Goal: Information Seeking & Learning: Find specific fact

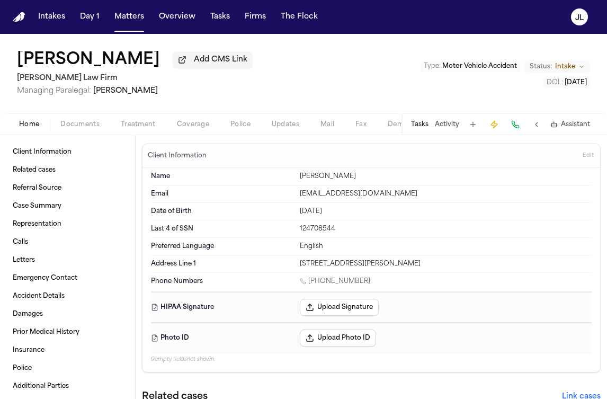
click at [201, 127] on span "Coverage" at bounding box center [193, 124] width 32 height 8
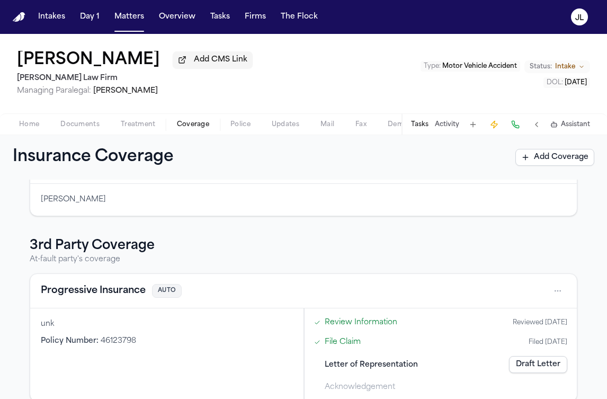
scroll to position [234, 0]
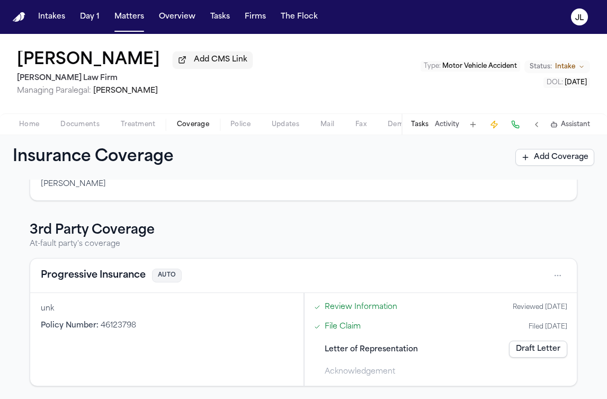
click at [102, 276] on button "Progressive Insurance" at bounding box center [93, 275] width 105 height 15
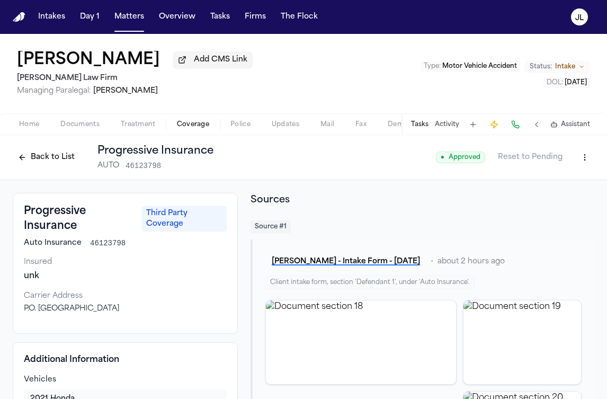
click at [59, 162] on button "Back to List" at bounding box center [46, 157] width 67 height 17
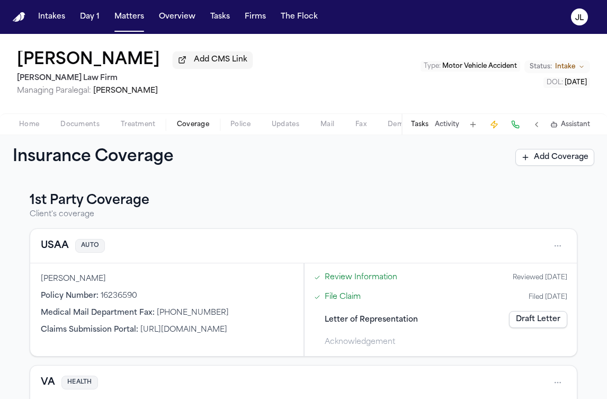
scroll to position [234, 0]
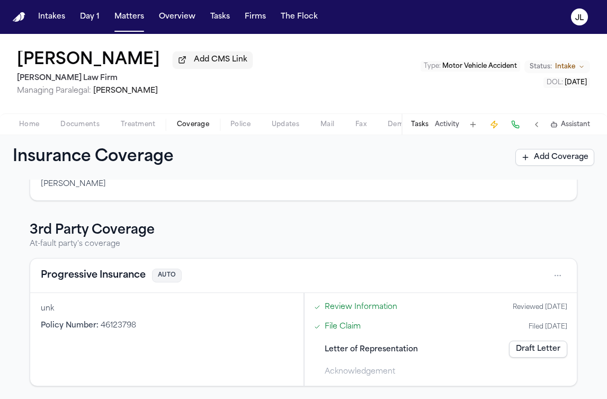
click at [535, 355] on link "Draft Letter" at bounding box center [538, 348] width 58 height 17
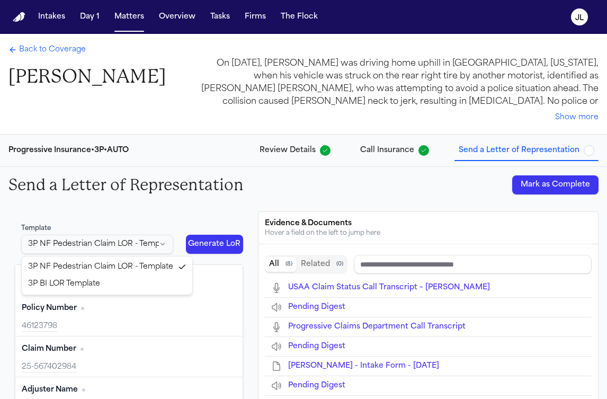
click at [149, 248] on html "Intakes Day 1 Matters Overview Tasks Firms The [PERSON_NAME] Back to Coverage […" at bounding box center [303, 199] width 607 height 399
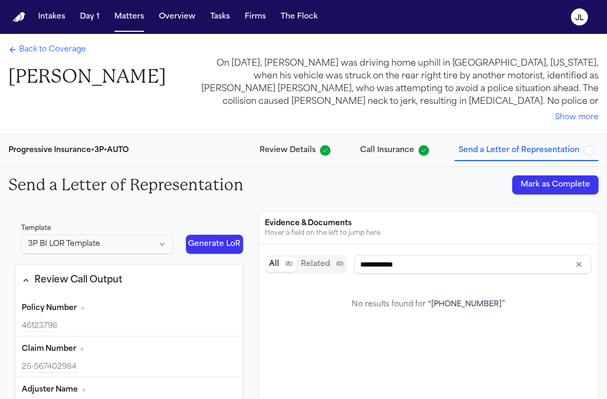
click at [224, 239] on button "Generate LoR" at bounding box center [214, 244] width 57 height 19
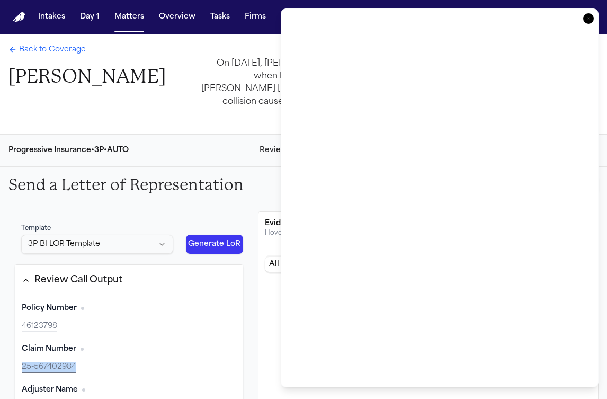
drag, startPoint x: 82, startPoint y: 367, endPoint x: 11, endPoint y: 366, distance: 71.0
click at [11, 366] on div "Template 3P BI LOR Template Generate LoR Review Call Output Policy Number Edit …" at bounding box center [128, 357] width 241 height 293
copy div "25-567402984"
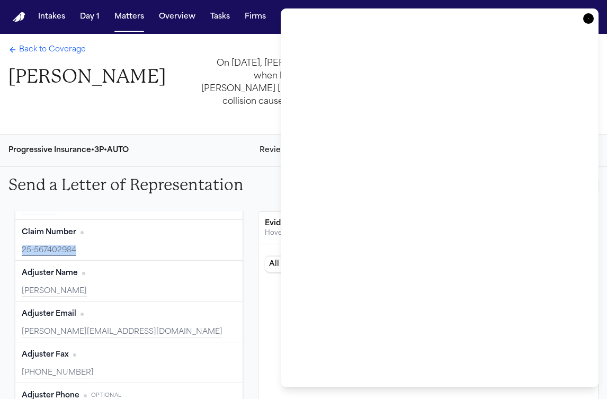
scroll to position [114, 0]
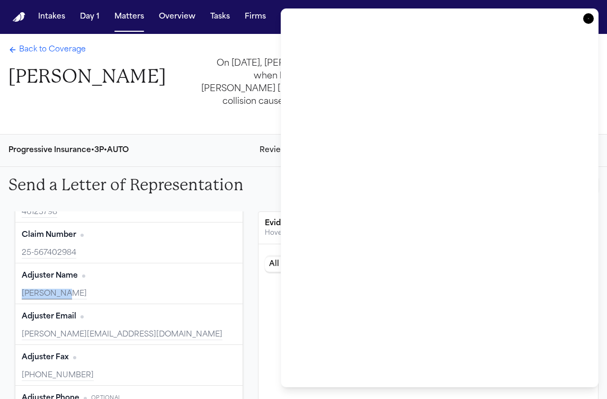
drag, startPoint x: 64, startPoint y: 295, endPoint x: 22, endPoint y: 295, distance: 41.8
click at [22, 295] on div "[PERSON_NAME]" at bounding box center [129, 294] width 214 height 11
copy div "[PERSON_NAME]"
type input "**********"
click at [73, 376] on div "[PHONE_NUMBER]" at bounding box center [129, 375] width 214 height 11
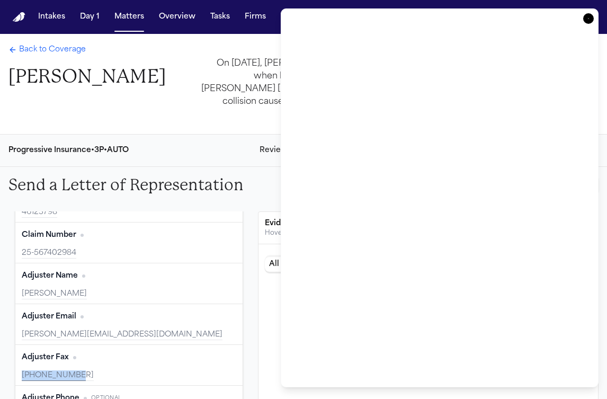
drag, startPoint x: 74, startPoint y: 376, endPoint x: 10, endPoint y: 378, distance: 64.1
click at [10, 377] on div "Template 3P BI LOR Template Generate LoR Review Call Output Policy Number Edit …" at bounding box center [128, 357] width 241 height 293
copy div "[PHONE_NUMBER]"
type input "********"
click at [20, 55] on span "Back to Coverage" at bounding box center [52, 49] width 67 height 11
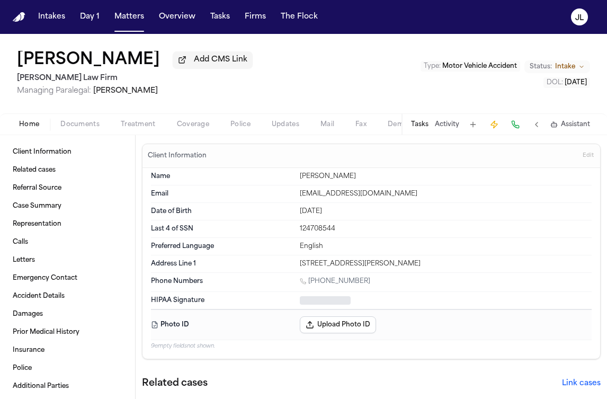
click at [28, 128] on span "Home" at bounding box center [29, 124] width 20 height 8
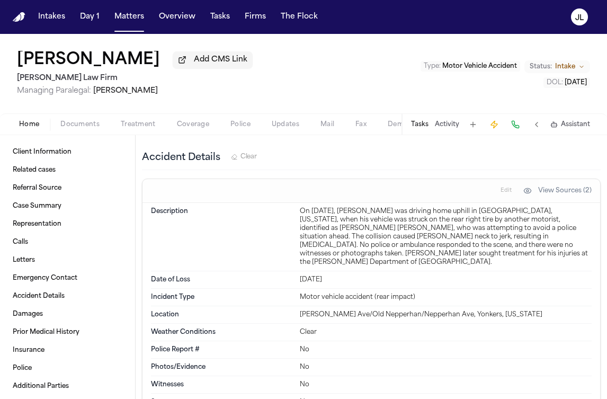
scroll to position [1076, 0]
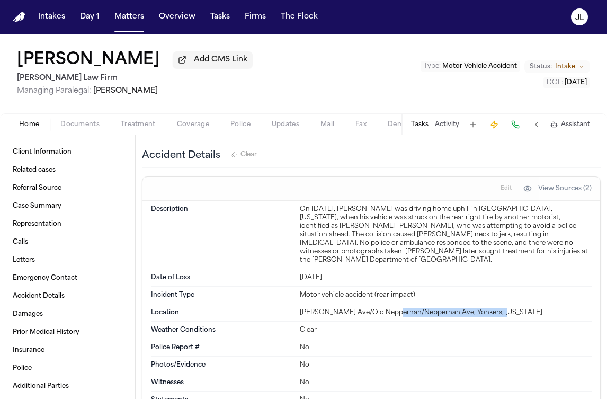
drag, startPoint x: 498, startPoint y: 311, endPoint x: 393, endPoint y: 311, distance: 104.8
click at [393, 311] on div "[PERSON_NAME] Ave/Old Nepperhan/Nepperhan Ave, Yonkers, [US_STATE]" at bounding box center [446, 312] width 292 height 8
copy div "Nepperhan Ave, Yonkers, New Yor"
click at [187, 129] on span "Coverage" at bounding box center [193, 124] width 32 height 8
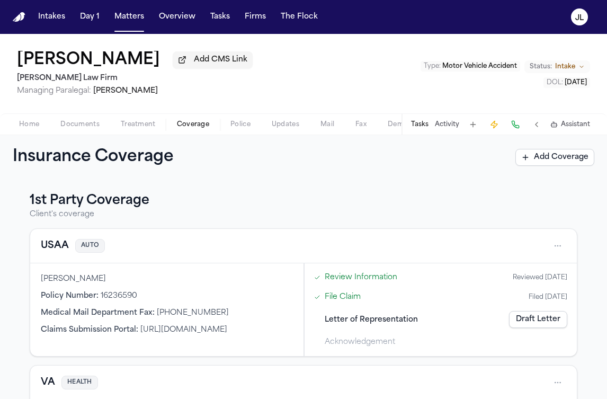
click at [37, 124] on span "Home" at bounding box center [29, 124] width 20 height 8
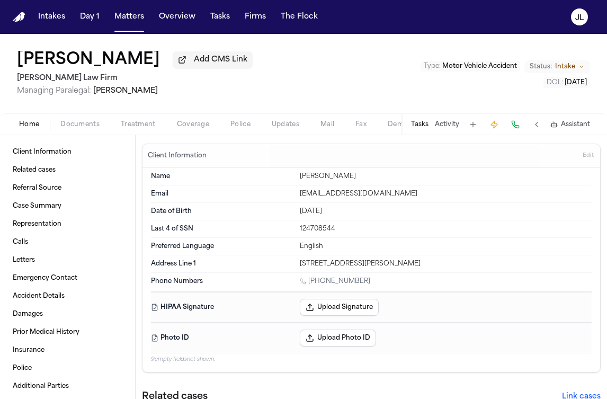
click at [74, 128] on span "Documents" at bounding box center [79, 124] width 39 height 8
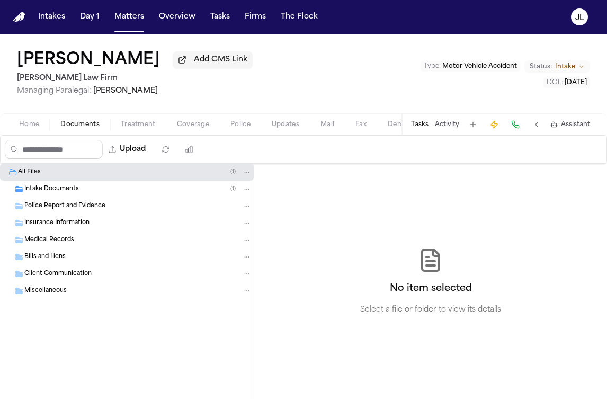
click at [51, 191] on span "Intake Documents" at bounding box center [51, 189] width 55 height 9
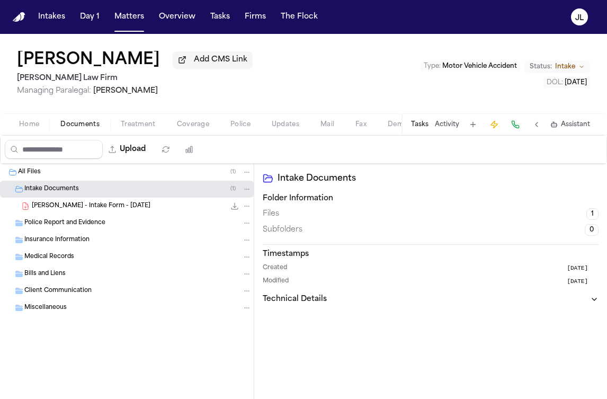
click at [51, 221] on span "Police Report and Evidence" at bounding box center [64, 223] width 81 height 9
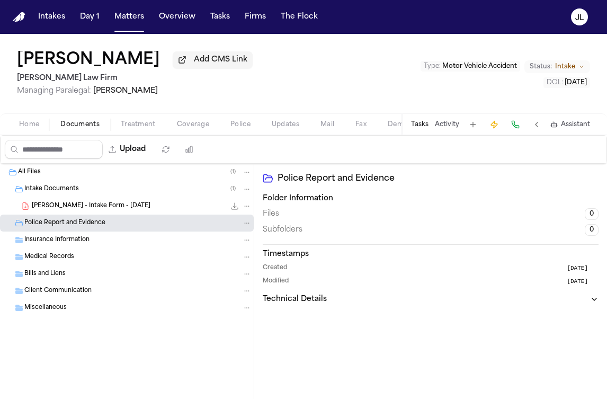
click at [51, 211] on span "[PERSON_NAME] - Intake Form - [DATE]" at bounding box center [91, 206] width 119 height 9
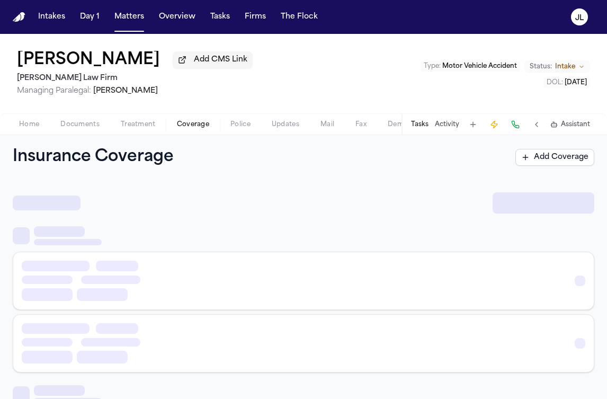
click at [186, 126] on span "Coverage" at bounding box center [193, 124] width 32 height 8
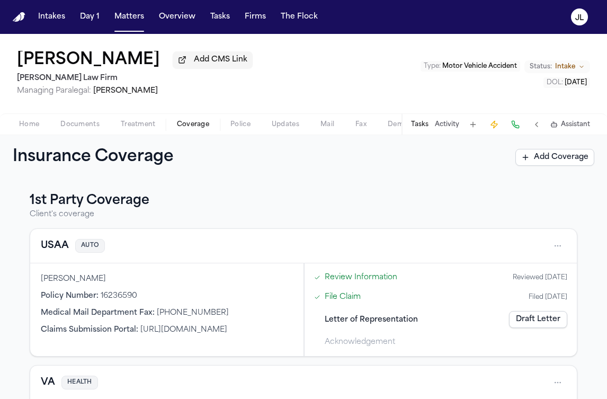
click at [59, 254] on div "USAA AUTO" at bounding box center [303, 245] width 525 height 17
click at [56, 253] on button "USAA" at bounding box center [55, 245] width 28 height 15
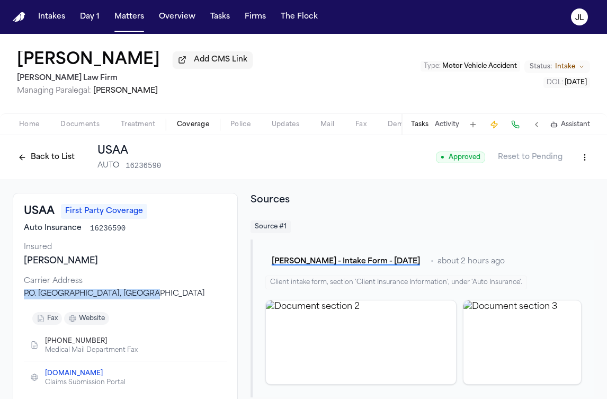
drag, startPoint x: 147, startPoint y: 294, endPoint x: 16, endPoint y: 296, distance: 130.3
click at [16, 296] on div "USAA First Party Coverage Auto Insurance 16236590 Insured [PERSON_NAME] Carrier…" at bounding box center [125, 298] width 225 height 211
copy div "P.O. [GEOGRAPHIC_DATA], [GEOGRAPHIC_DATA]"
click at [518, 127] on button at bounding box center [515, 124] width 15 height 15
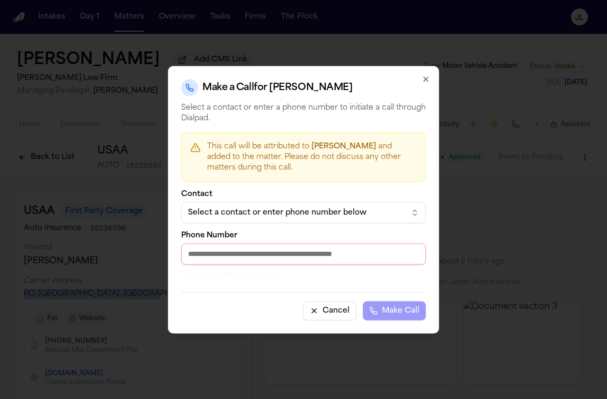
click at [325, 217] on div "Select a contact or enter phone number below" at bounding box center [295, 212] width 214 height 11
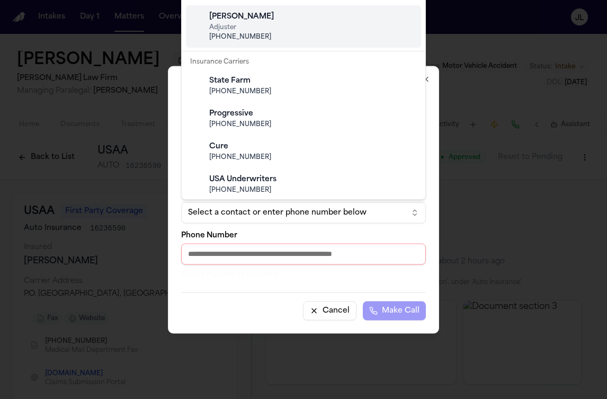
click at [456, 61] on div at bounding box center [303, 199] width 607 height 399
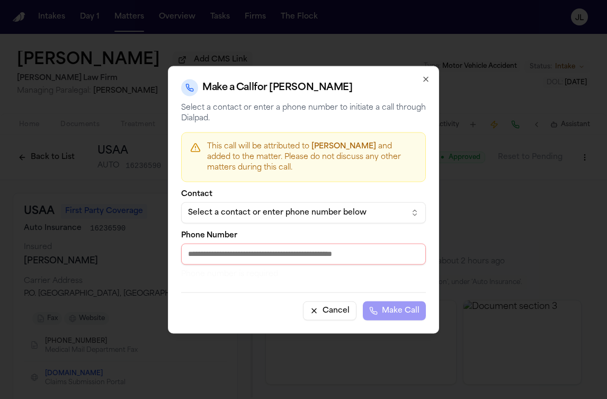
click at [426, 76] on icon "button" at bounding box center [426, 79] width 8 height 8
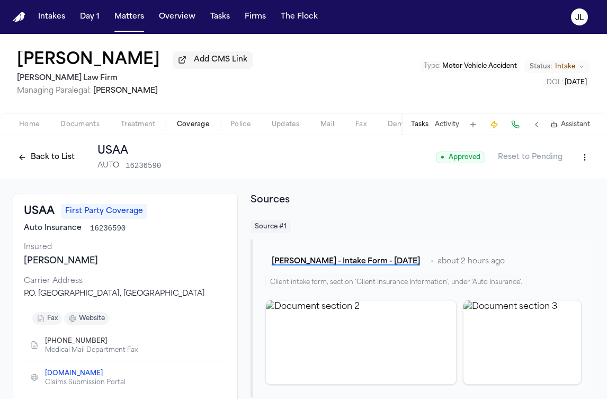
scroll to position [1, 0]
drag, startPoint x: 133, startPoint y: 227, endPoint x: 89, endPoint y: 226, distance: 44.5
click at [89, 226] on div "Auto Insurance 16236590" at bounding box center [125, 227] width 203 height 11
copy span "16236590"
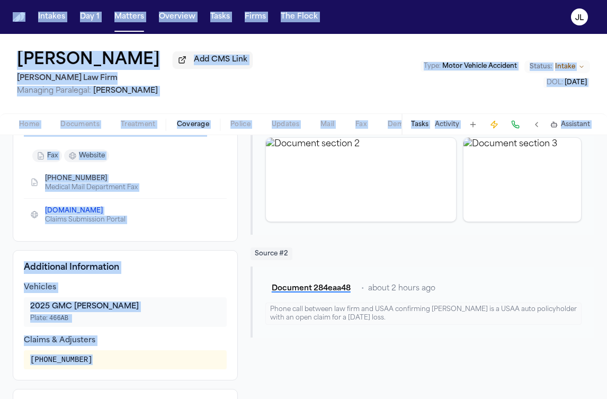
drag, startPoint x: 92, startPoint y: 362, endPoint x: -1, endPoint y: 359, distance: 92.7
click at [0, 359] on div "USAA First Party Coverage Auto Insurance 16236590 Insured [PERSON_NAME] Carrier…" at bounding box center [303, 246] width 607 height 459
click at [111, 365] on div "[PHONE_NUMBER]" at bounding box center [125, 359] width 190 height 11
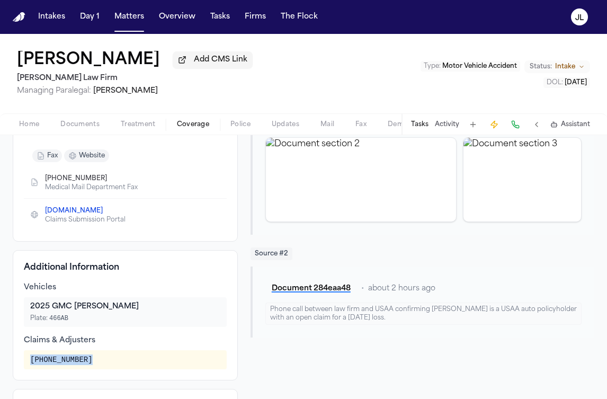
drag, startPoint x: 97, startPoint y: 365, endPoint x: 25, endPoint y: 364, distance: 72.6
click at [25, 364] on div "[PHONE_NUMBER]" at bounding box center [125, 359] width 203 height 19
copy div "[PHONE_NUMBER]"
click at [28, 119] on div "Home Documents Treatment Coverage Police Updates Mail Fax Demand Workspaces Art…" at bounding box center [303, 123] width 607 height 21
click at [31, 122] on span "Home" at bounding box center [29, 124] width 20 height 8
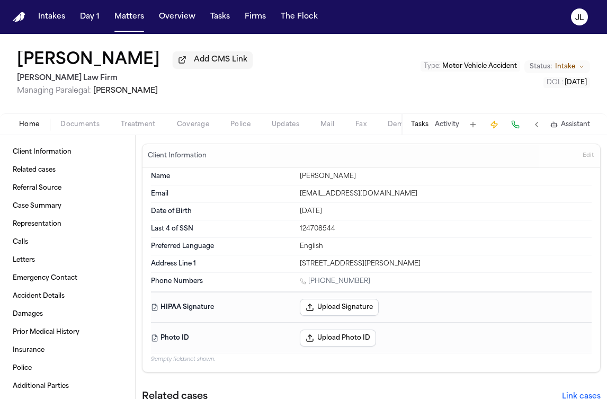
click at [411, 272] on div "Address Line [GEOGRAPHIC_DATA][STREET_ADDRESS][PERSON_NAME]" at bounding box center [371, 263] width 441 height 17
drag, startPoint x: 415, startPoint y: 268, endPoint x: 289, endPoint y: 267, distance: 126.0
click at [289, 267] on div "Address Line [GEOGRAPHIC_DATA][STREET_ADDRESS][PERSON_NAME]" at bounding box center [371, 263] width 441 height 17
copy div "[STREET_ADDRESS][PERSON_NAME]"
drag, startPoint x: 365, startPoint y: 287, endPoint x: 308, endPoint y: 288, distance: 56.7
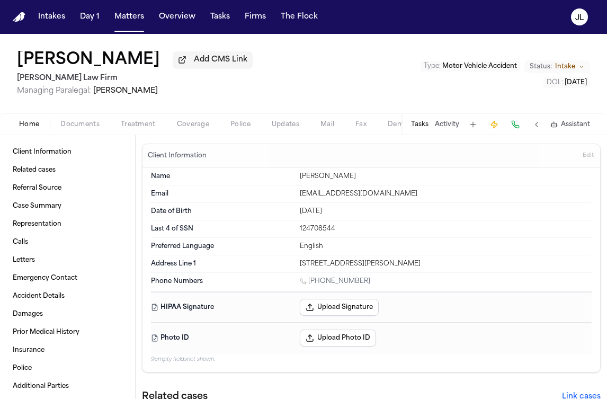
click at [308, 287] on div "[PHONE_NUMBER]" at bounding box center [446, 282] width 292 height 10
drag, startPoint x: 337, startPoint y: 216, endPoint x: 299, endPoint y: 216, distance: 37.6
click at [299, 216] on div "Date of Birth [DEMOGRAPHIC_DATA]" at bounding box center [371, 211] width 441 height 17
copy div "[DATE]"
click at [73, 128] on span "Documents" at bounding box center [79, 124] width 39 height 8
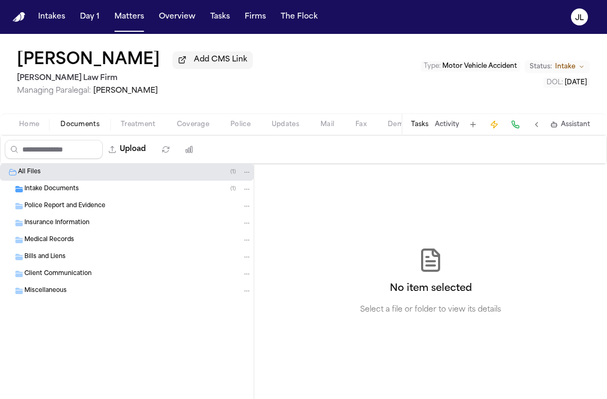
click at [56, 192] on span "Intake Documents" at bounding box center [51, 189] width 55 height 9
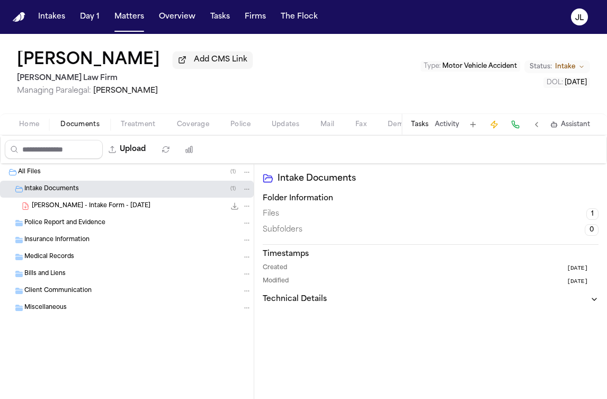
click at [32, 133] on div "Home Documents Treatment Coverage Police Updates Mail Fax Demand Workspaces Art…" at bounding box center [303, 123] width 607 height 21
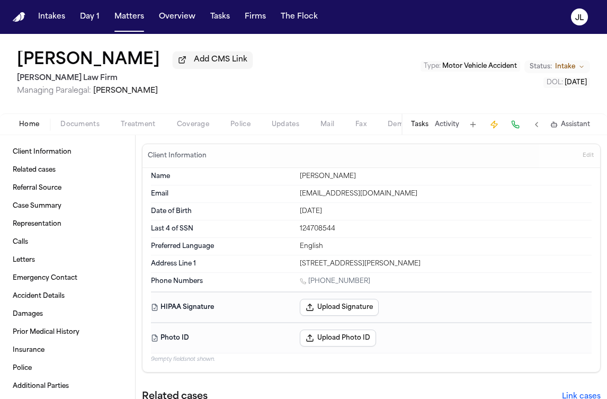
click at [32, 131] on span "button" at bounding box center [29, 130] width 33 height 1
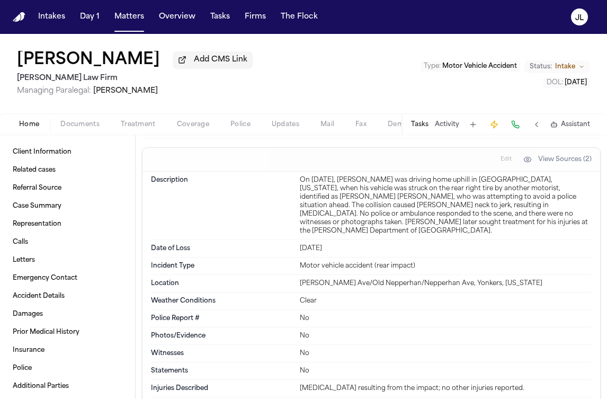
scroll to position [1103, 0]
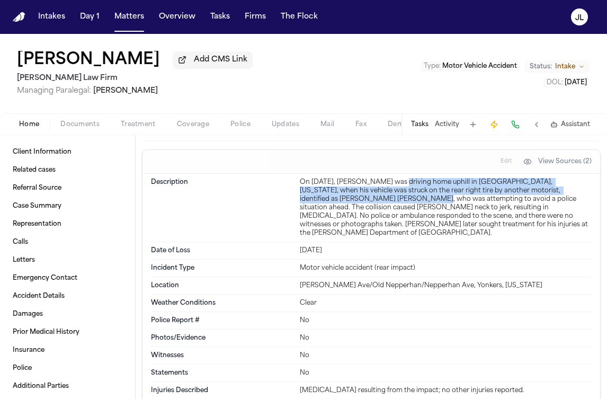
drag, startPoint x: 399, startPoint y: 184, endPoint x: 359, endPoint y: 201, distance: 43.2
click at [359, 201] on div "On [DATE], [PERSON_NAME] was driving home uphill in [GEOGRAPHIC_DATA], [US_STAT…" at bounding box center [446, 207] width 292 height 59
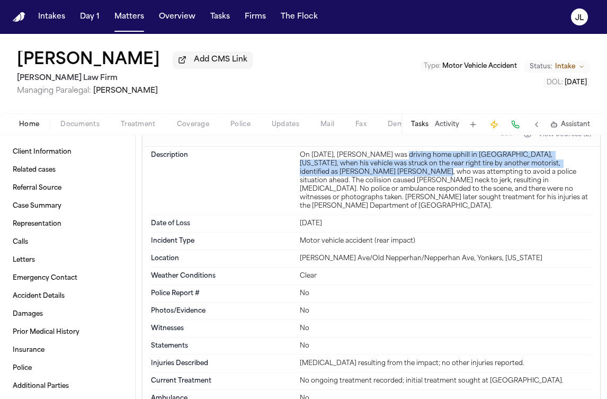
scroll to position [1252, 0]
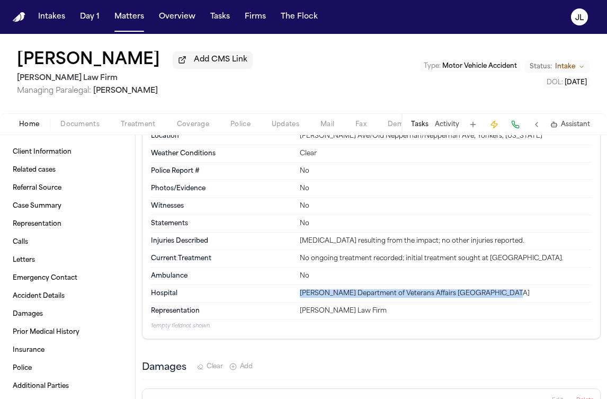
drag, startPoint x: 495, startPoint y: 295, endPoint x: 295, endPoint y: 293, distance: 199.6
click at [295, 293] on div "Hospital [PERSON_NAME] Department of Veterans Affairs [GEOGRAPHIC_DATA]" at bounding box center [371, 293] width 441 height 17
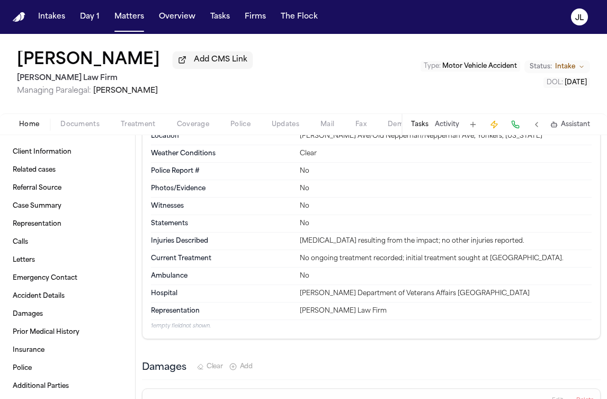
click at [503, 306] on div "Representation [PERSON_NAME] Law Firm" at bounding box center [371, 310] width 441 height 17
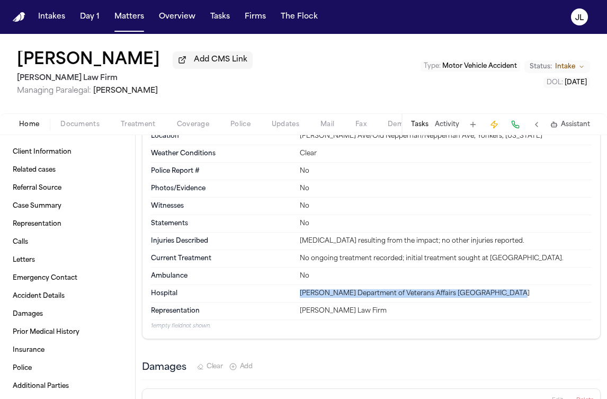
drag, startPoint x: 498, startPoint y: 293, endPoint x: 292, endPoint y: 297, distance: 206.0
click at [292, 297] on div "Hospital [PERSON_NAME] Department of Veterans Affairs [GEOGRAPHIC_DATA]" at bounding box center [371, 293] width 441 height 17
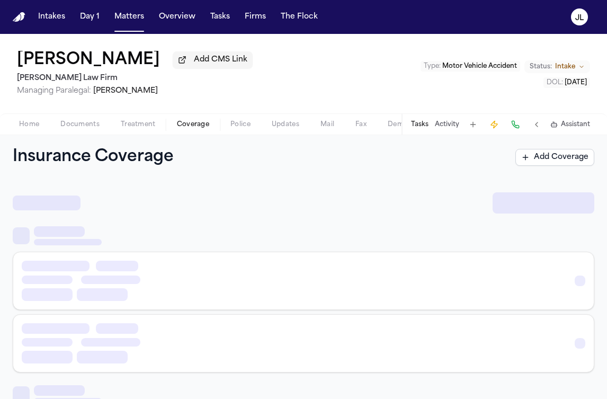
click at [177, 124] on span "Coverage" at bounding box center [193, 124] width 32 height 8
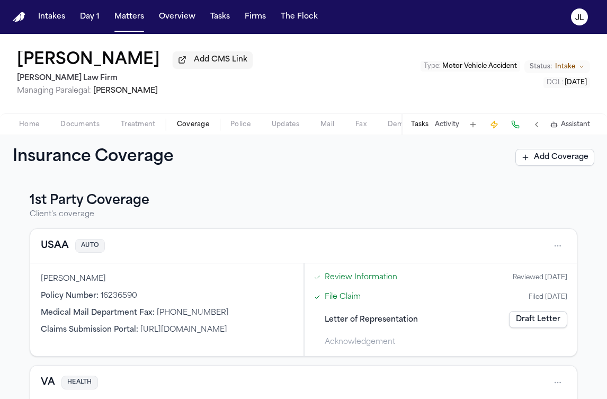
click at [56, 254] on div "USAA AUTO" at bounding box center [303, 245] width 525 height 17
click at [56, 251] on button "USAA" at bounding box center [55, 245] width 28 height 15
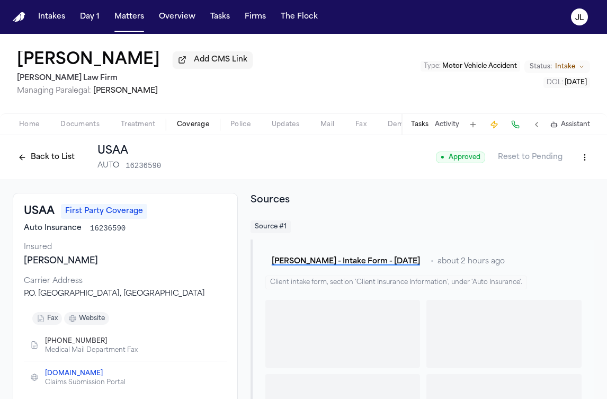
scroll to position [56, 0]
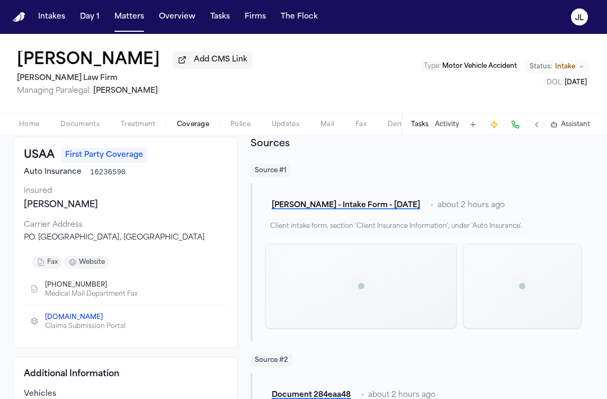
click at [109, 285] on icon "Copy to clipboard" at bounding box center [112, 285] width 6 height 6
click at [109, 286] on icon "Copy to clipboard" at bounding box center [112, 285] width 6 height 6
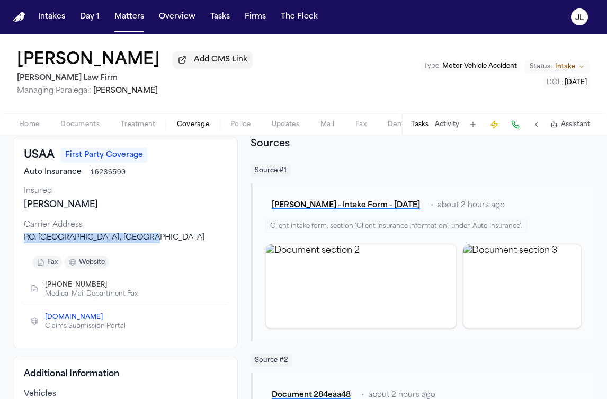
drag, startPoint x: 138, startPoint y: 238, endPoint x: 21, endPoint y: 238, distance: 117.0
click at [21, 238] on div "USAA First Party Coverage Auto Insurance 16236590 Insured [PERSON_NAME] Carrier…" at bounding box center [125, 242] width 225 height 211
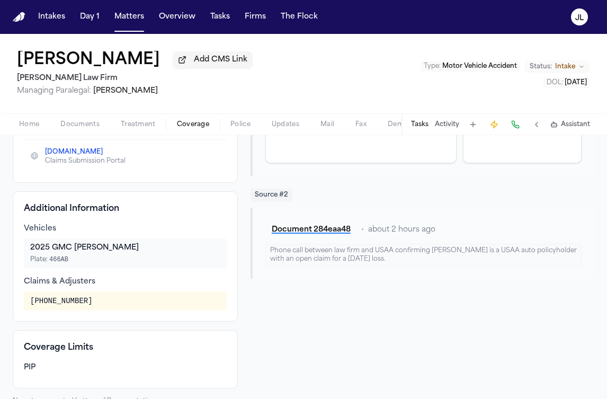
scroll to position [244, 0]
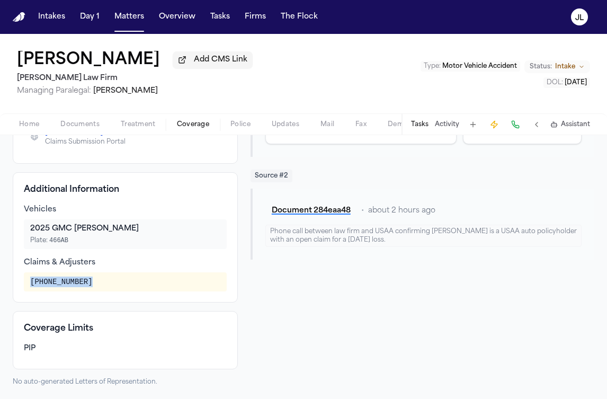
drag, startPoint x: 105, startPoint y: 279, endPoint x: 29, endPoint y: 279, distance: 75.7
click at [29, 279] on div "[PHONE_NUMBER]" at bounding box center [125, 281] width 203 height 19
